Goal: Information Seeking & Learning: Learn about a topic

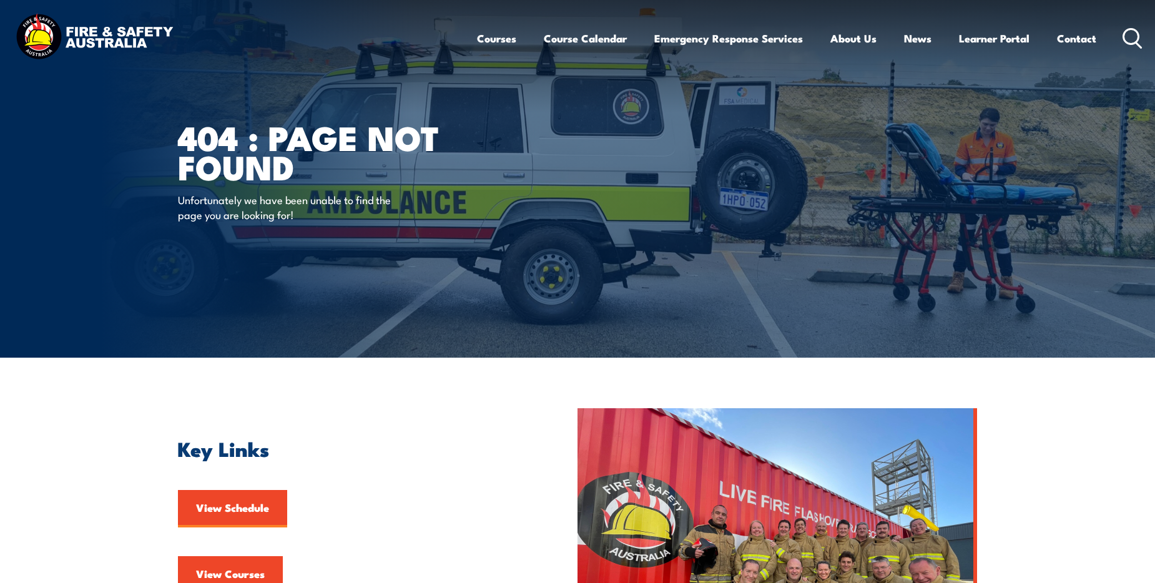
click at [1128, 34] on icon at bounding box center [1133, 38] width 20 height 21
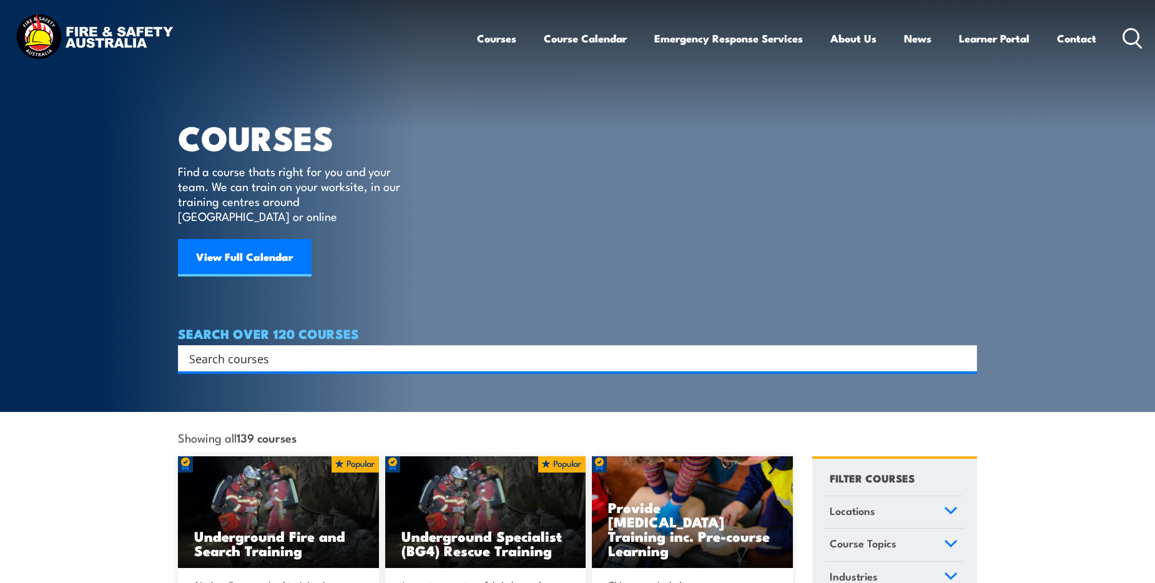
click at [252, 349] on input "Search input" at bounding box center [569, 358] width 761 height 19
type input "asbestos"
